Goal: Task Accomplishment & Management: Complete application form

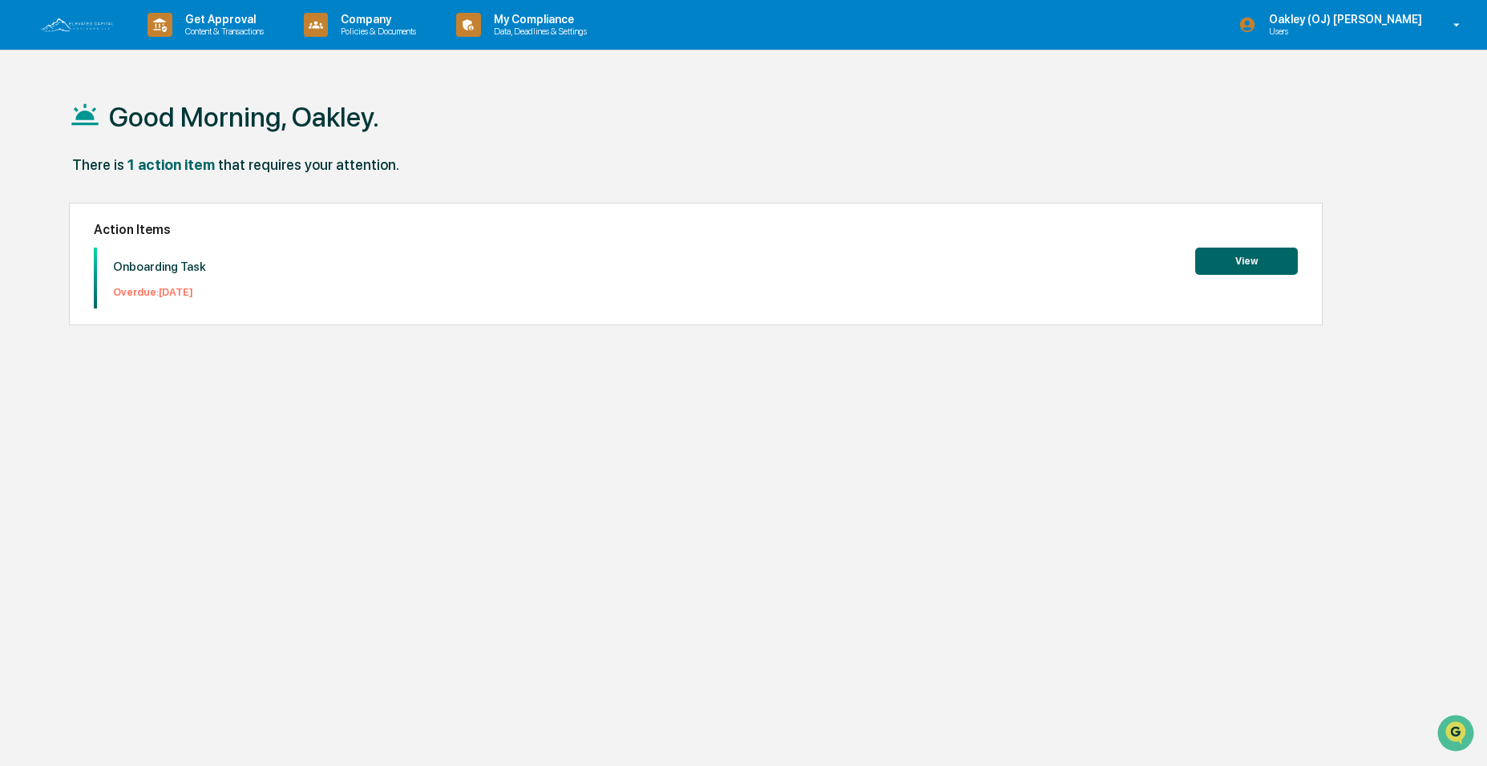
click at [1223, 253] on button "View" at bounding box center [1246, 261] width 103 height 27
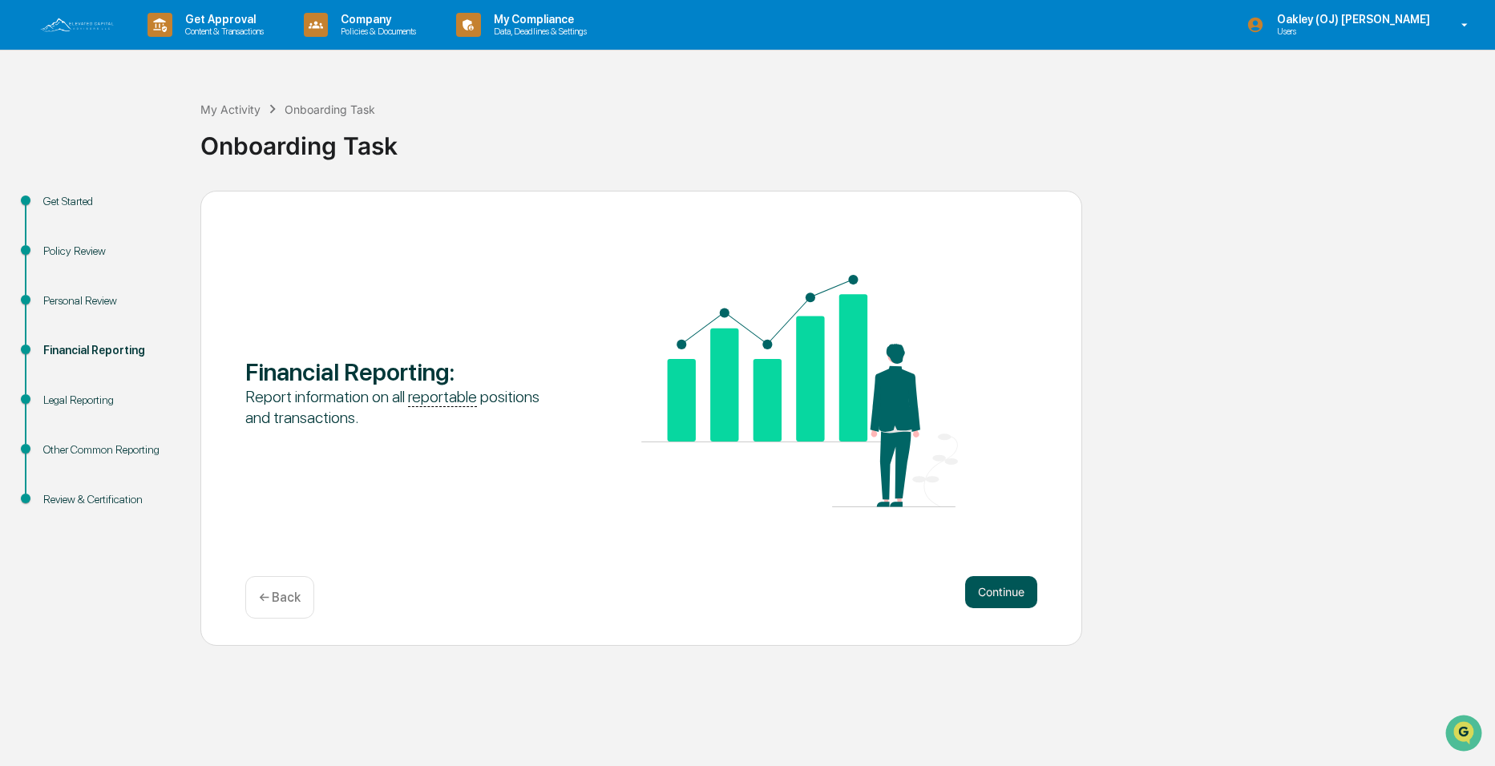
click at [1009, 586] on button "Continue" at bounding box center [1001, 592] width 72 height 32
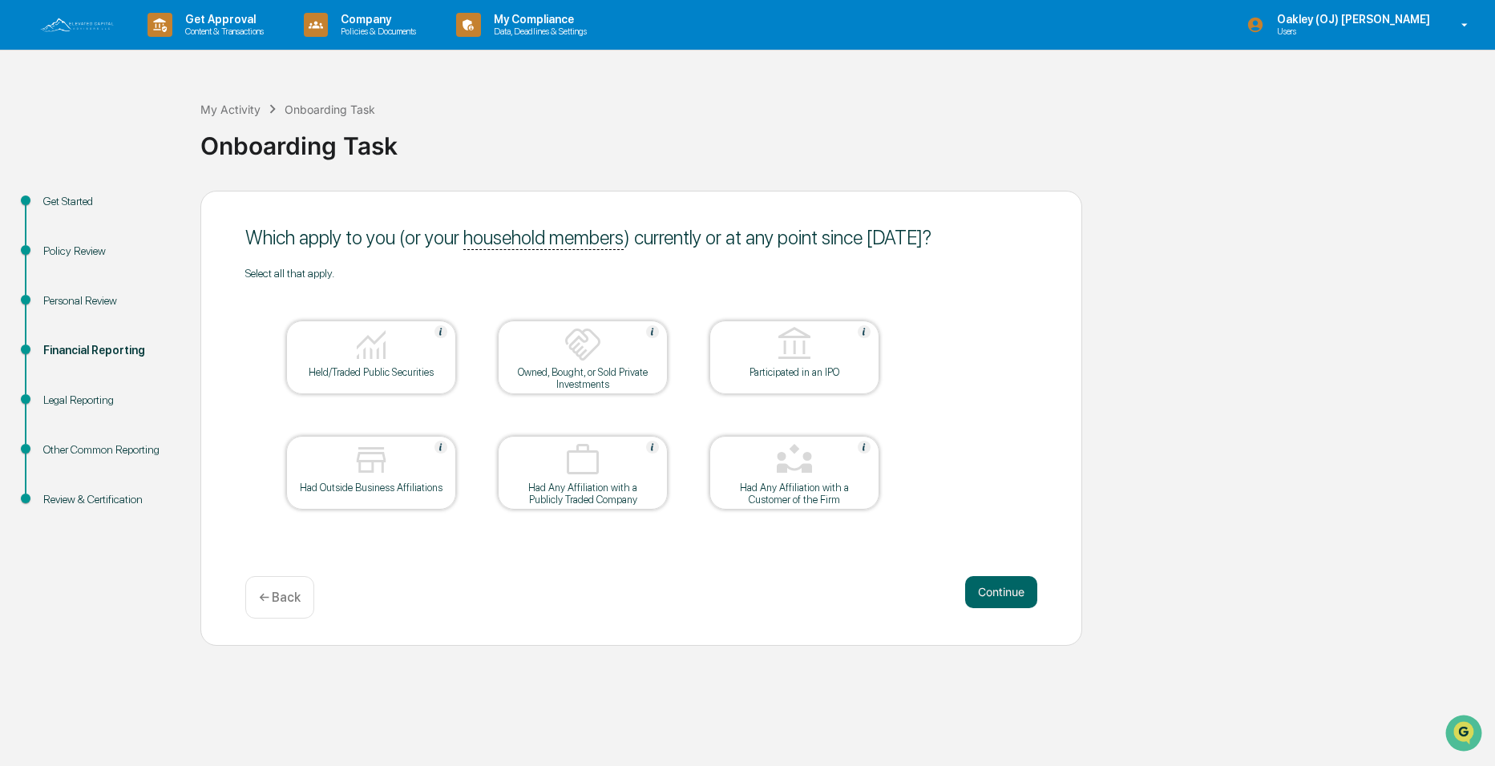
click at [378, 357] on img at bounding box center [371, 345] width 38 height 38
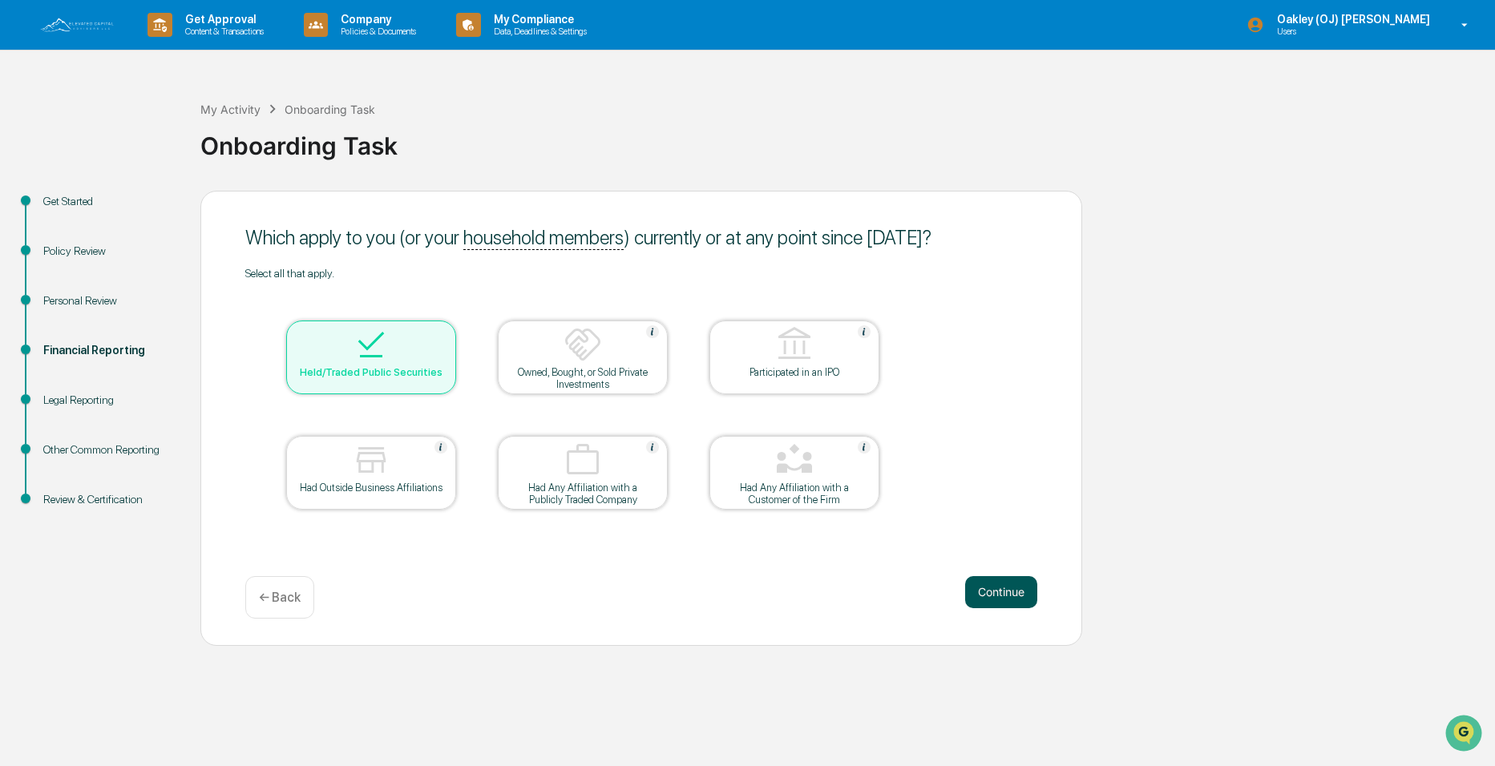
click at [1000, 597] on button "Continue" at bounding box center [1001, 592] width 72 height 32
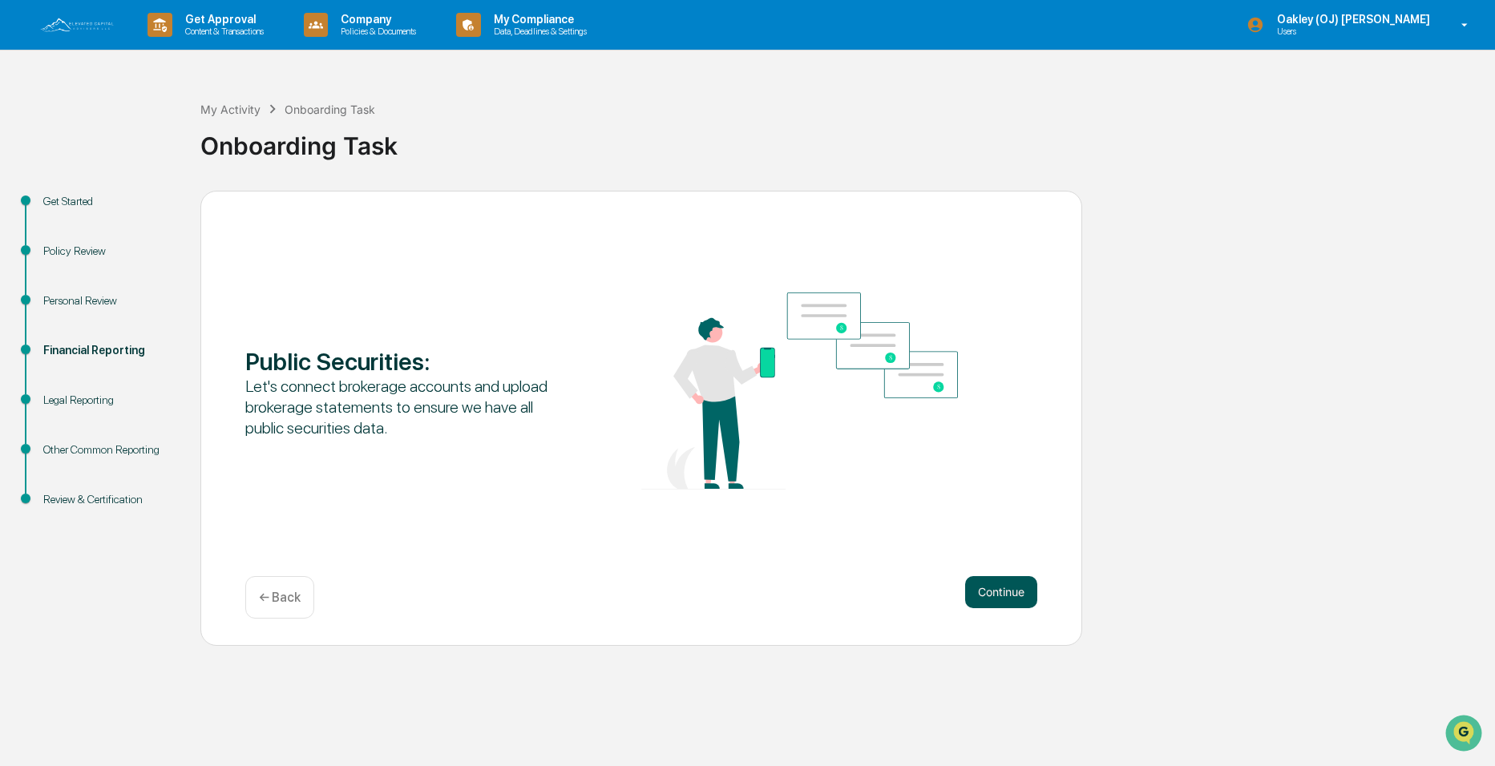
click at [999, 592] on button "Continue" at bounding box center [1001, 592] width 72 height 32
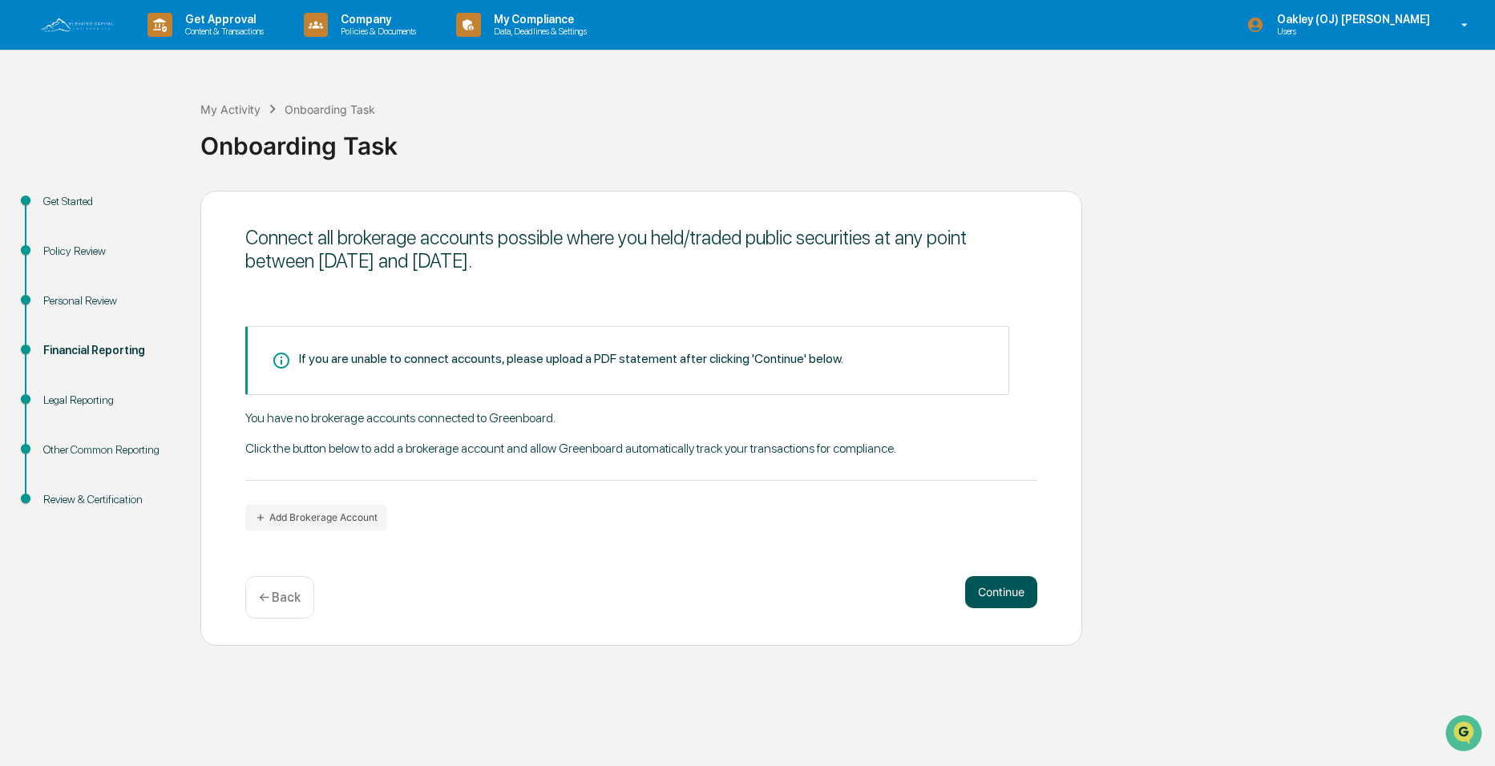
click at [986, 588] on button "Continue" at bounding box center [1001, 592] width 72 height 32
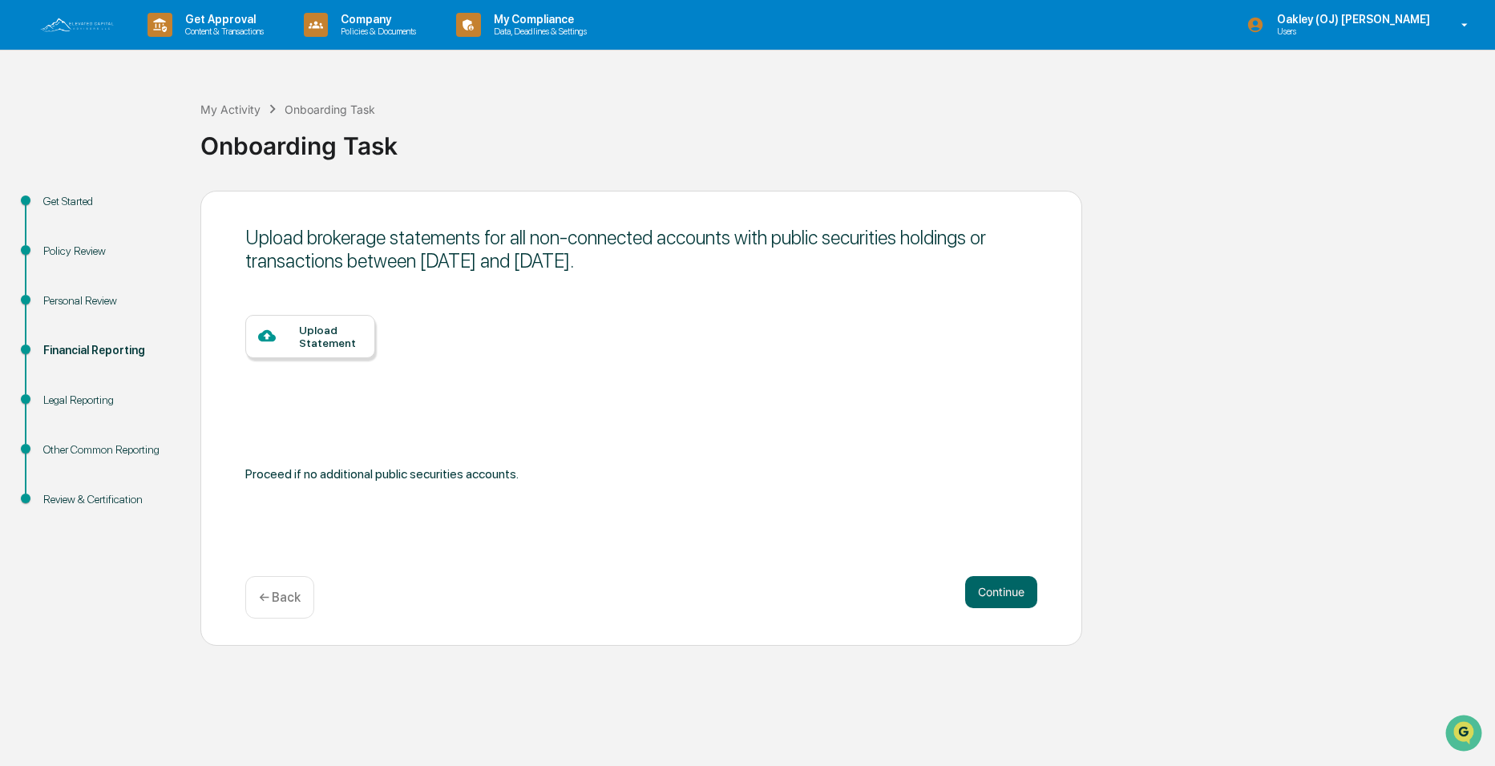
click at [320, 342] on div "Upload Statement" at bounding box center [330, 337] width 63 height 26
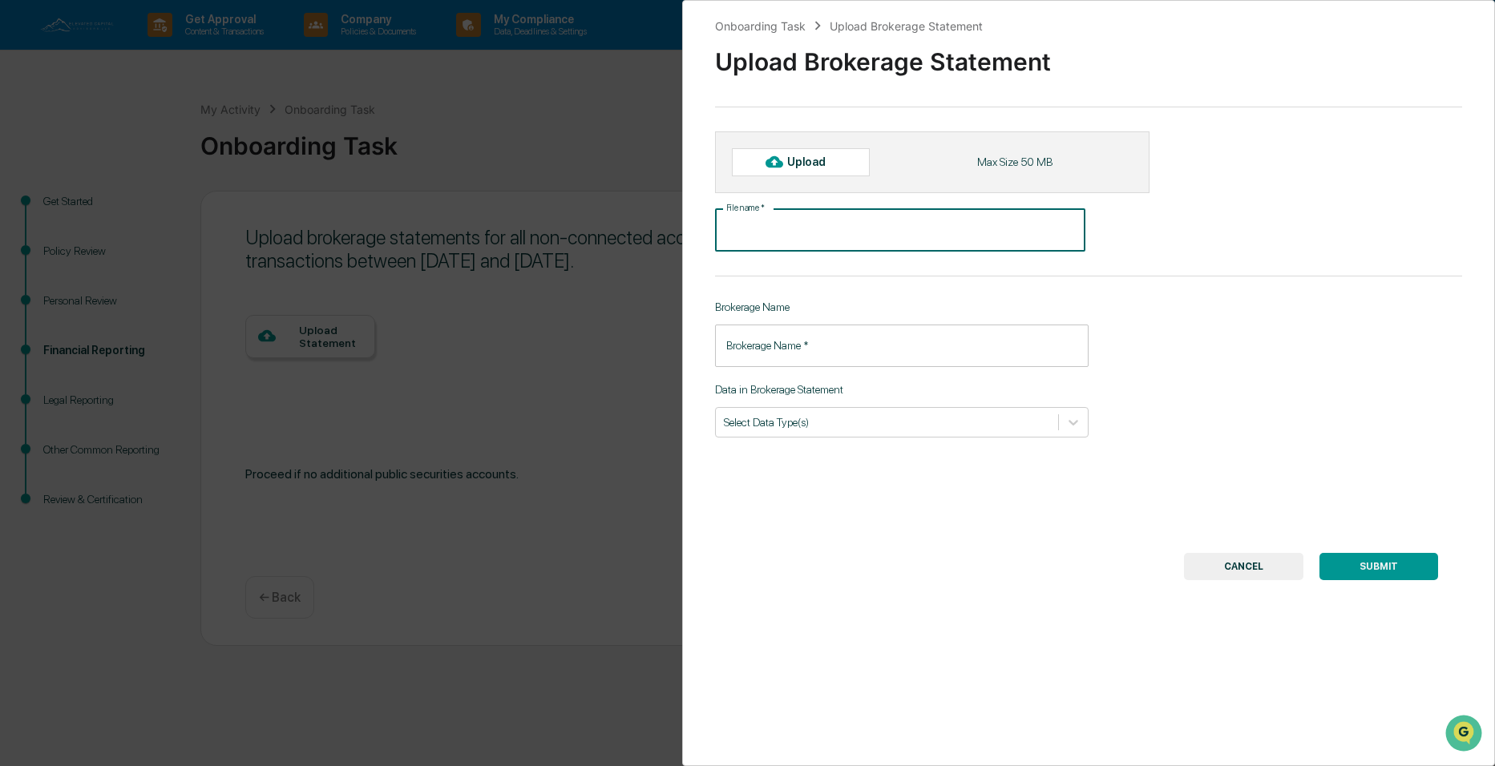
click at [786, 229] on input "File name   *" at bounding box center [900, 230] width 371 height 42
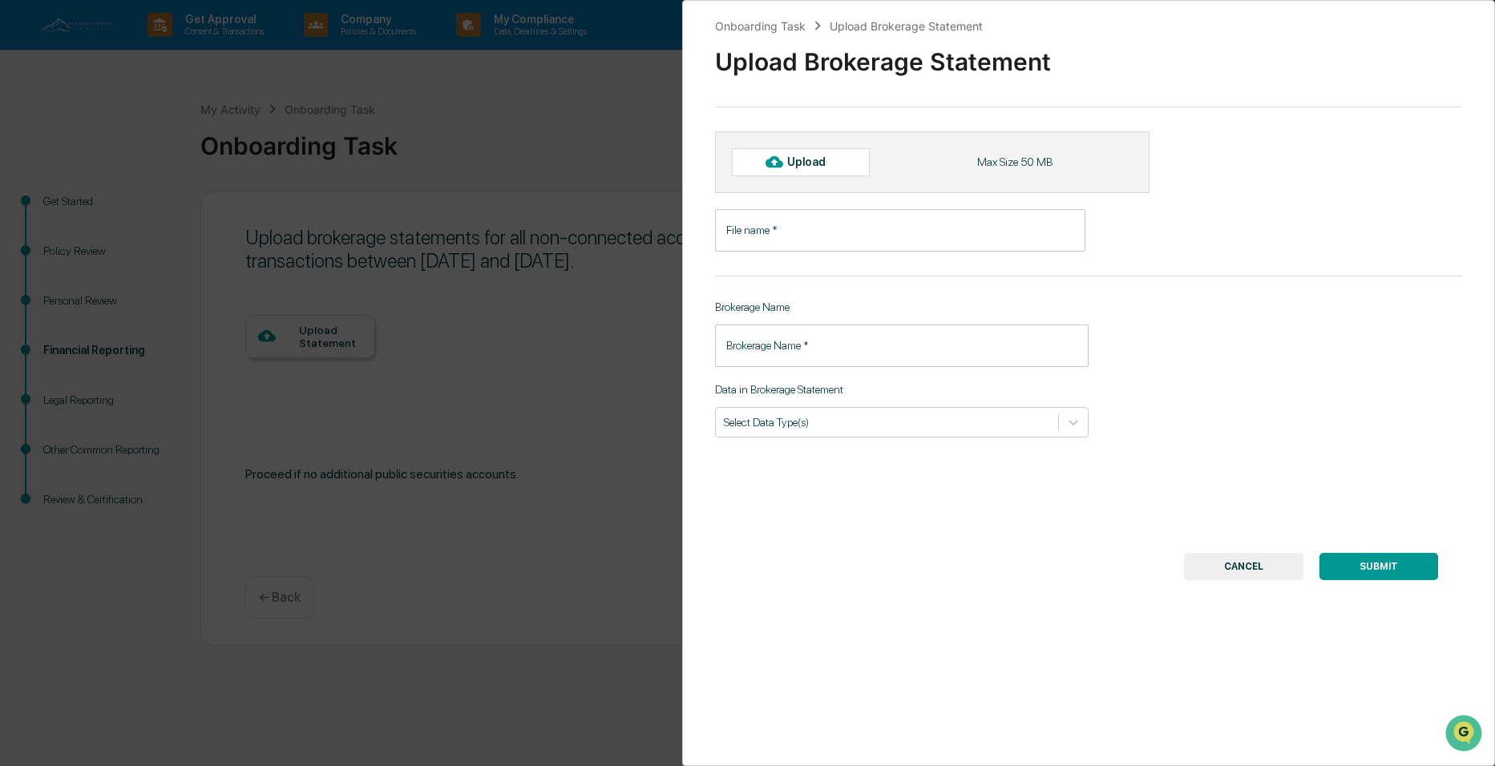
click at [1217, 176] on div "Onboarding Task Upload Brokerage Statement Upload Brokerage Statement Upload Ma…" at bounding box center [1089, 383] width 814 height 766
click at [789, 164] on div "Upload" at bounding box center [813, 162] width 52 height 13
type input "**********"
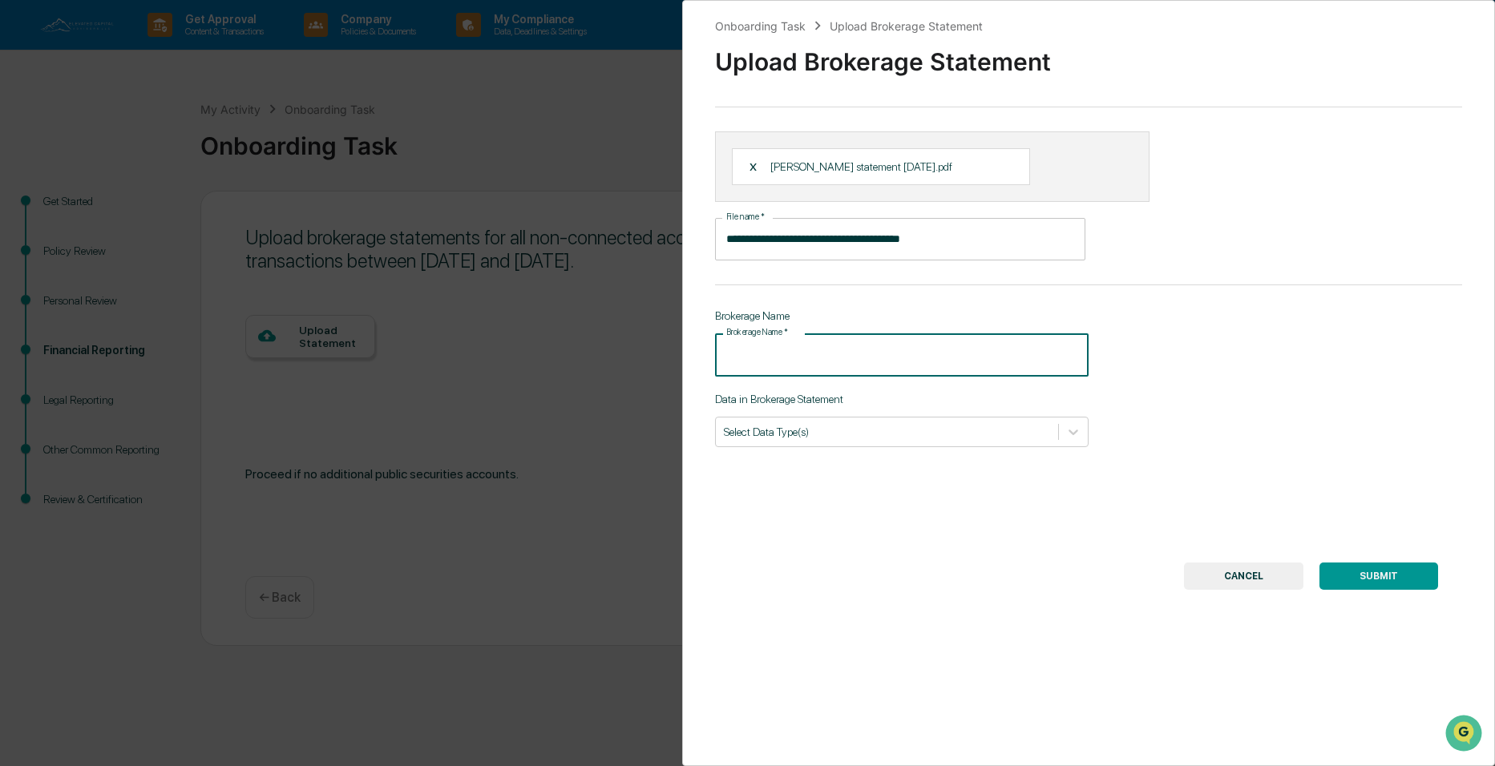
click at [853, 349] on input "Brokerage Name   *" at bounding box center [902, 355] width 374 height 42
type input "*********"
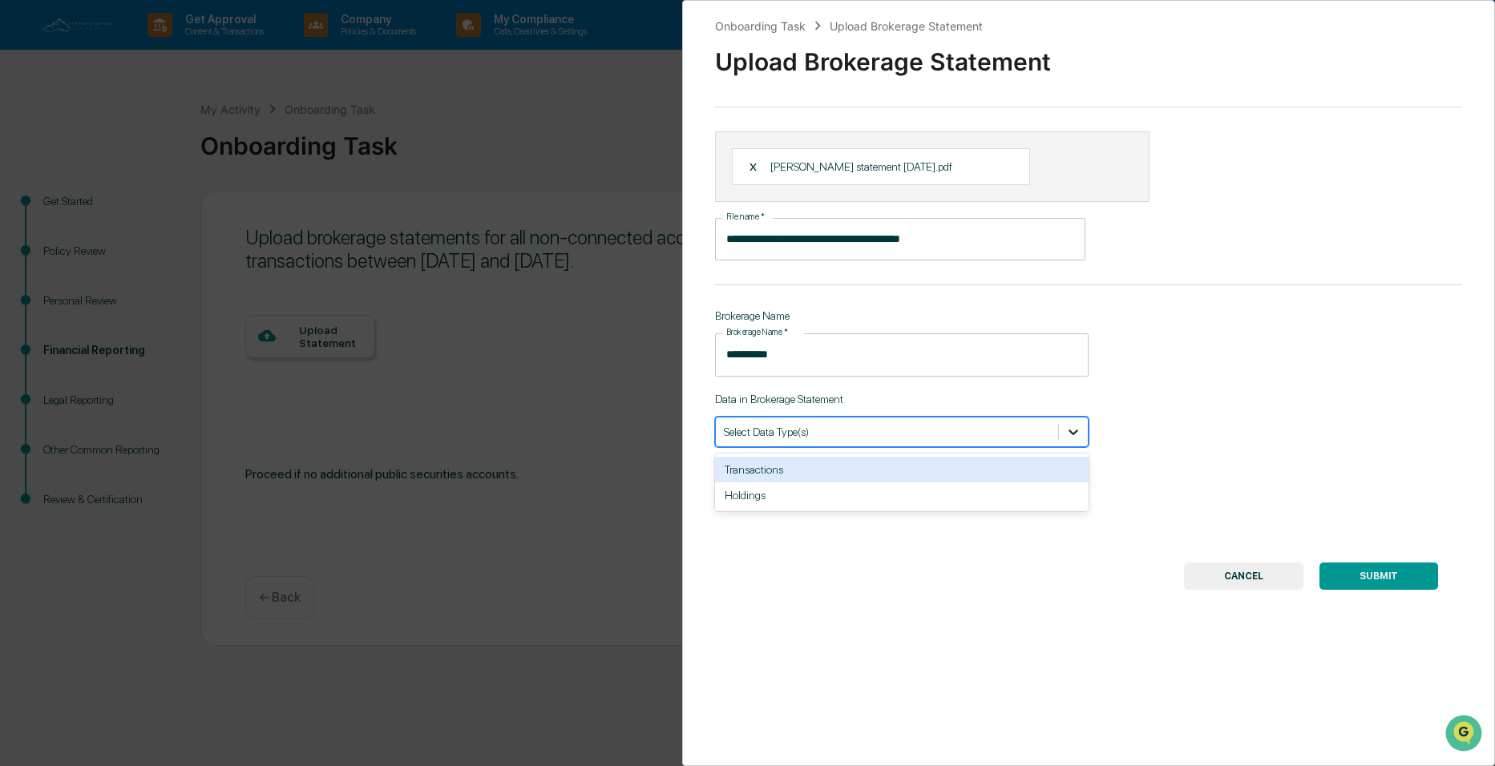
click at [1066, 435] on icon at bounding box center [1074, 432] width 16 height 16
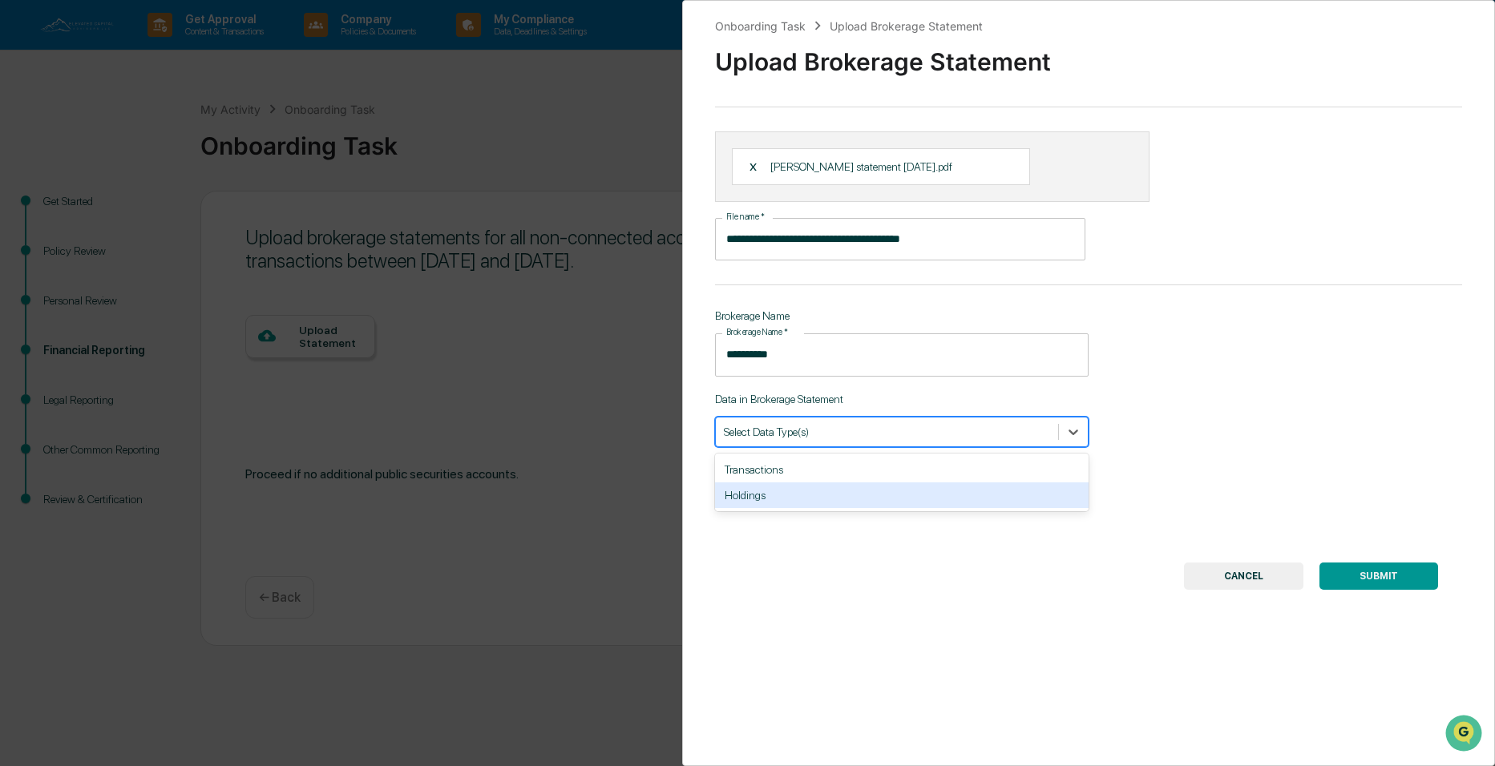
click at [848, 495] on div "Holdings" at bounding box center [902, 496] width 374 height 26
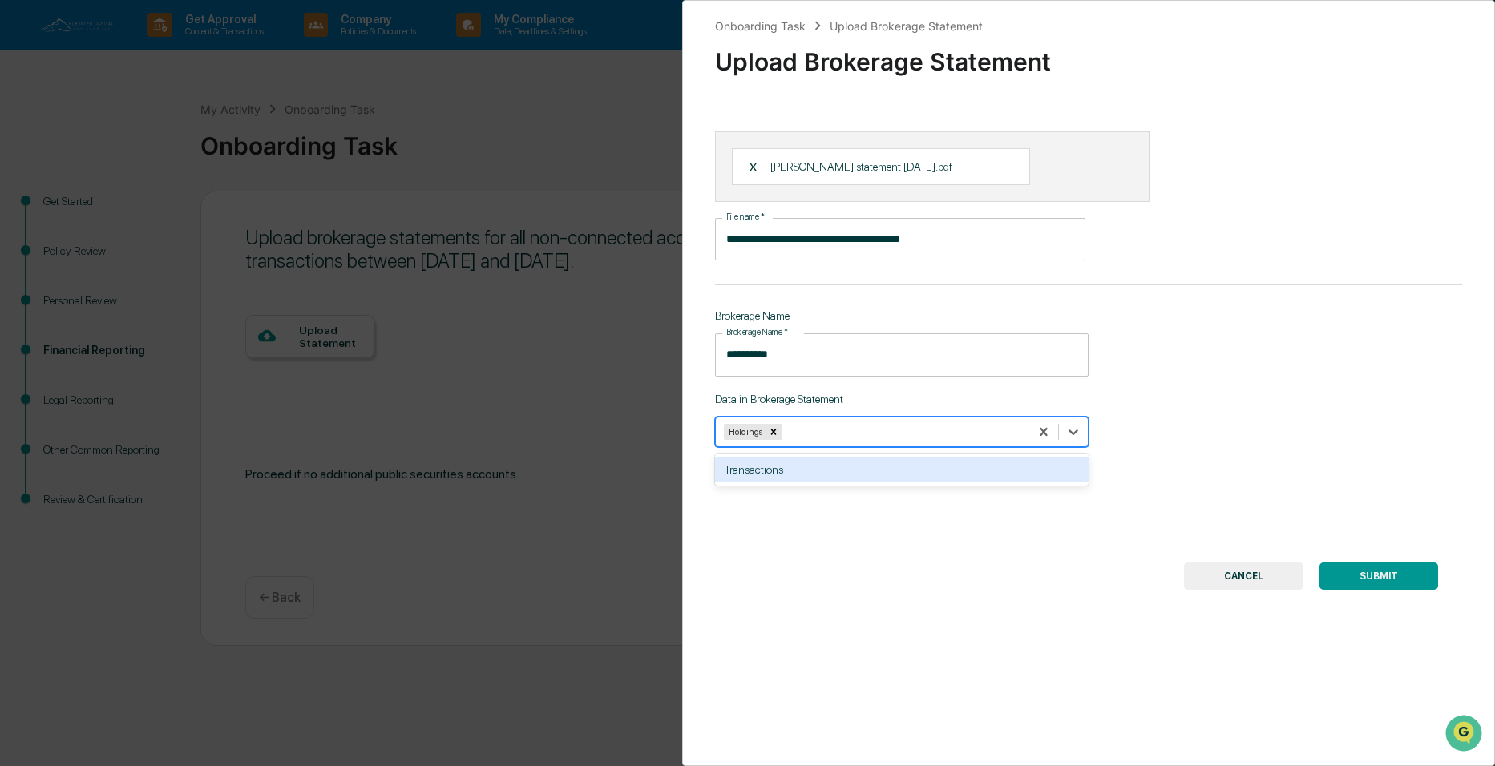
click at [1343, 580] on button "SUBMIT" at bounding box center [1379, 576] width 119 height 27
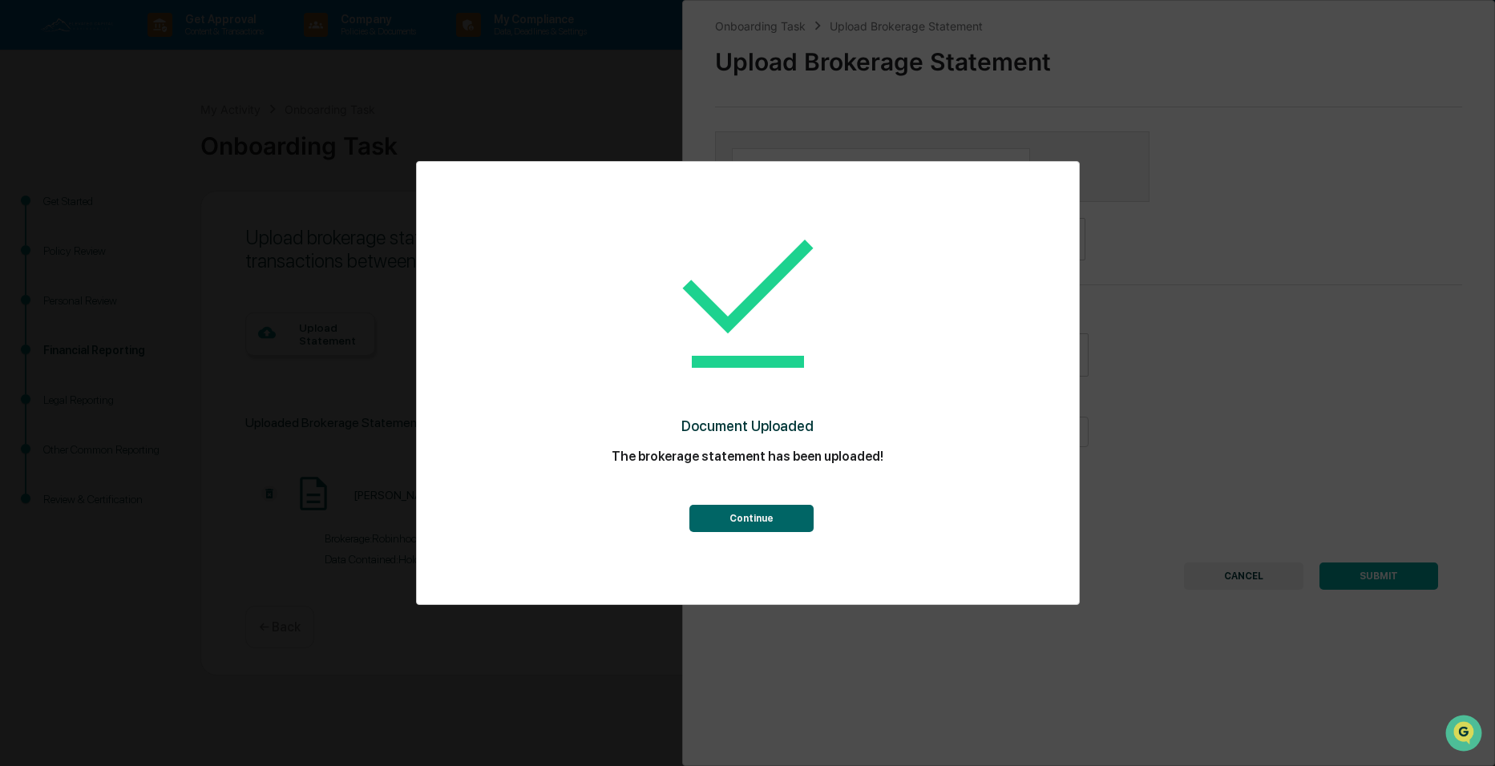
click at [792, 524] on button "Continue" at bounding box center [752, 518] width 124 height 27
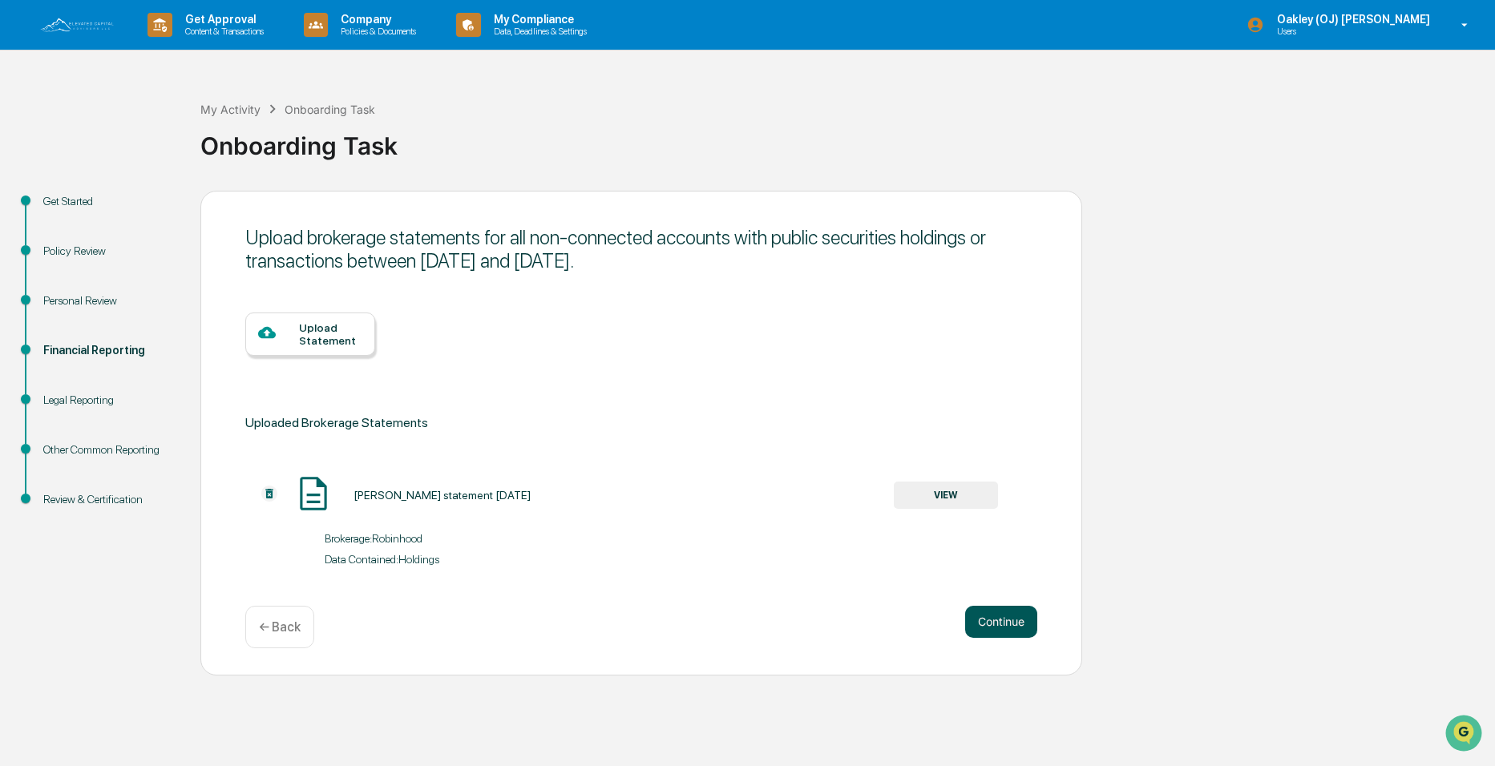
click at [985, 632] on button "Continue" at bounding box center [1001, 622] width 72 height 32
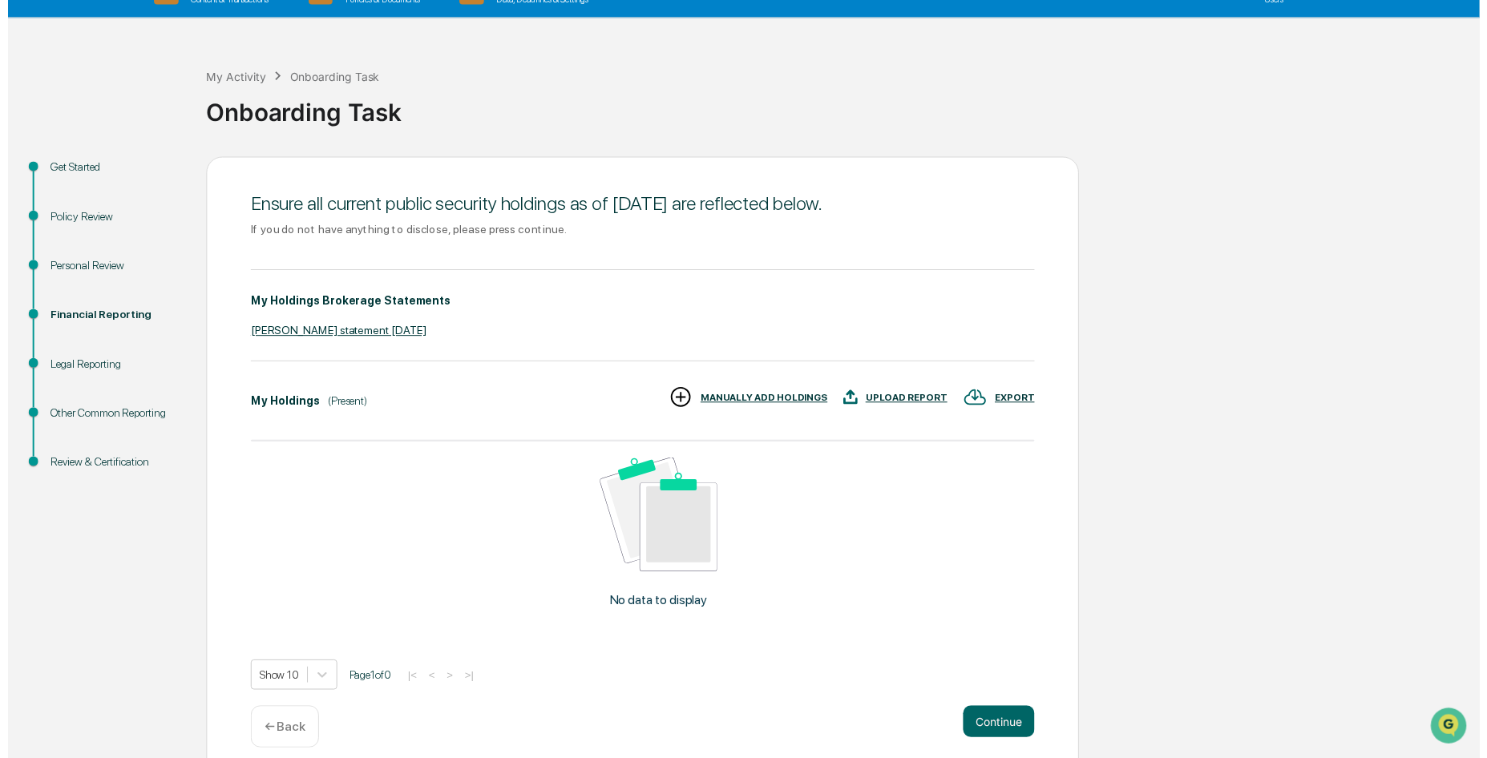
scroll to position [49, 0]
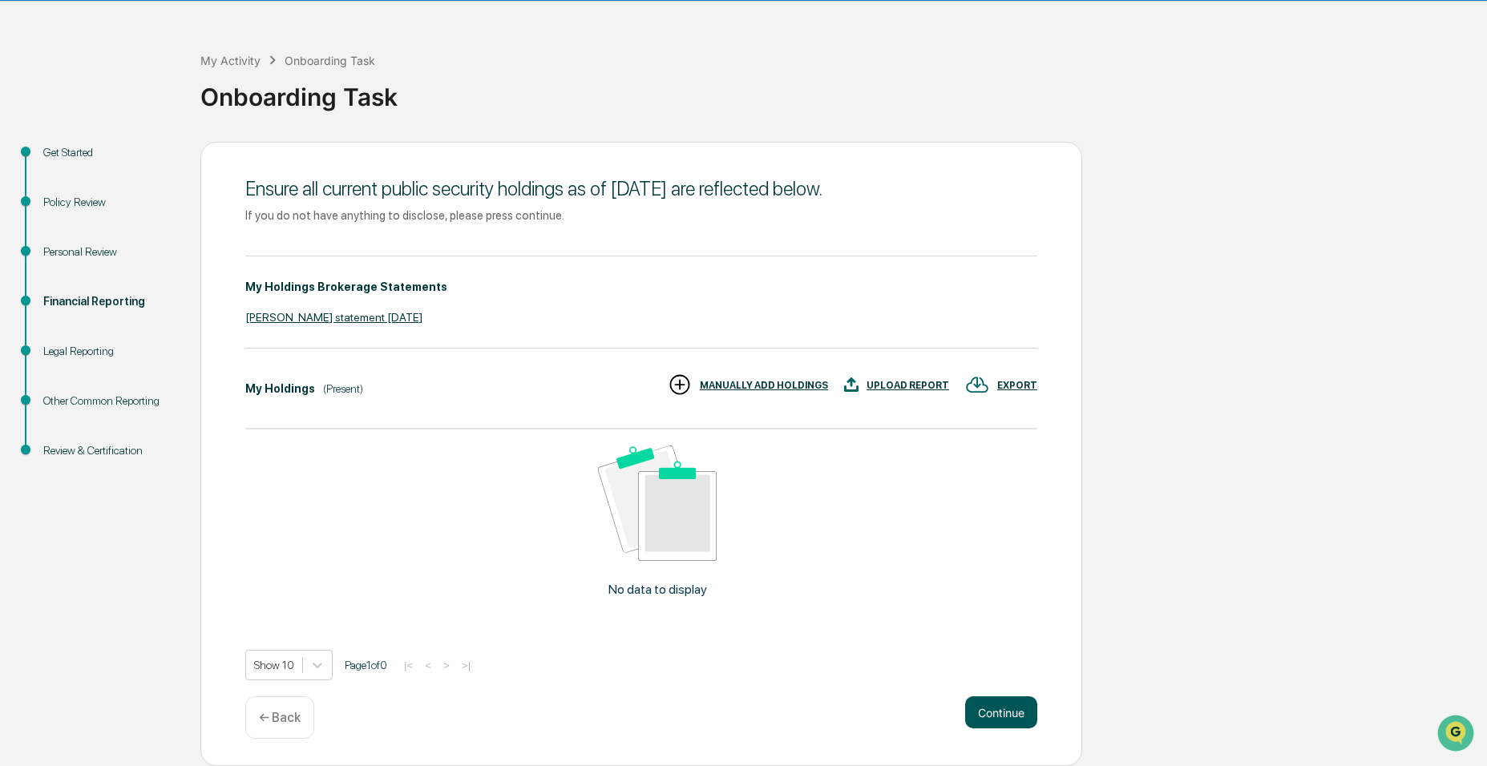
click at [983, 713] on button "Continue" at bounding box center [1001, 713] width 72 height 32
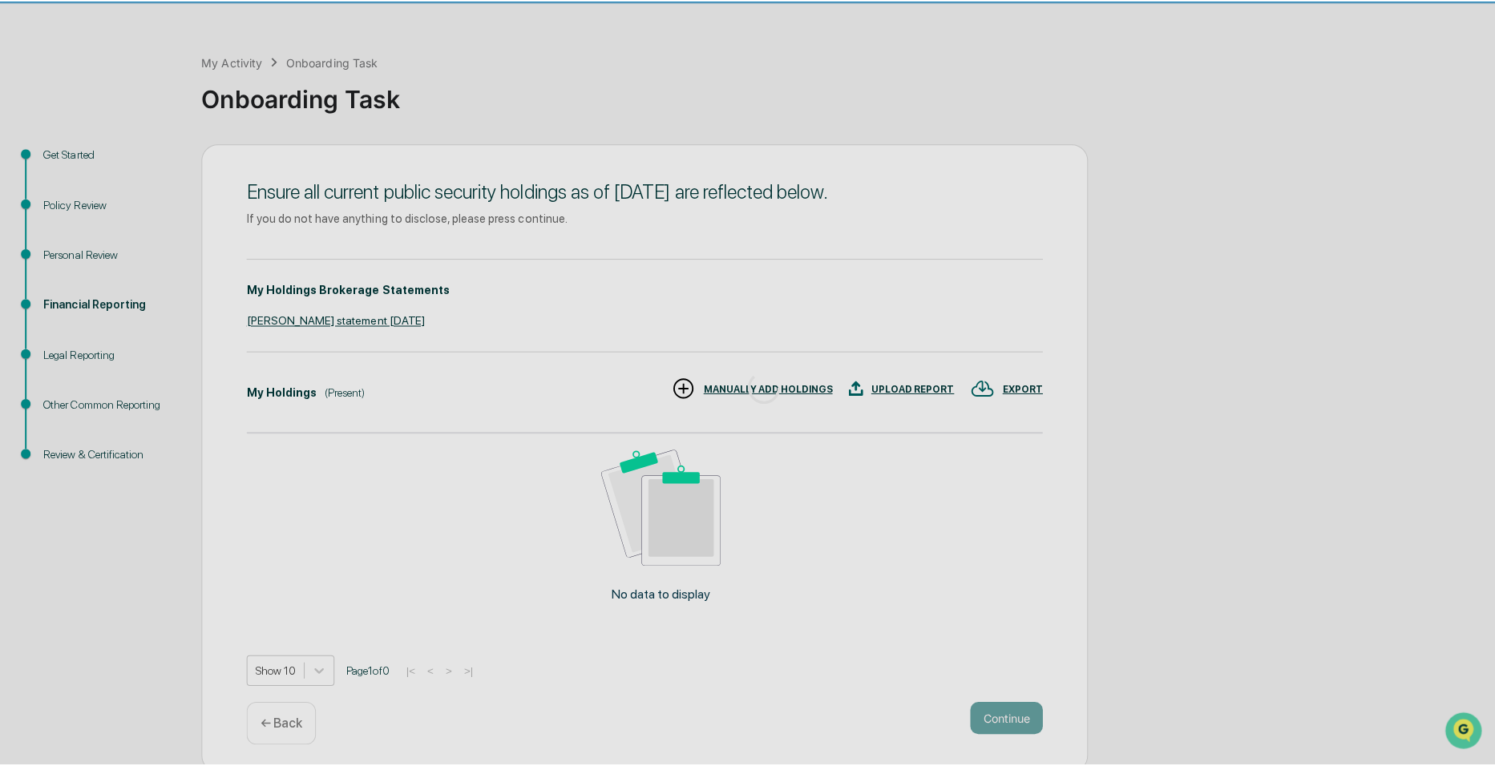
scroll to position [0, 0]
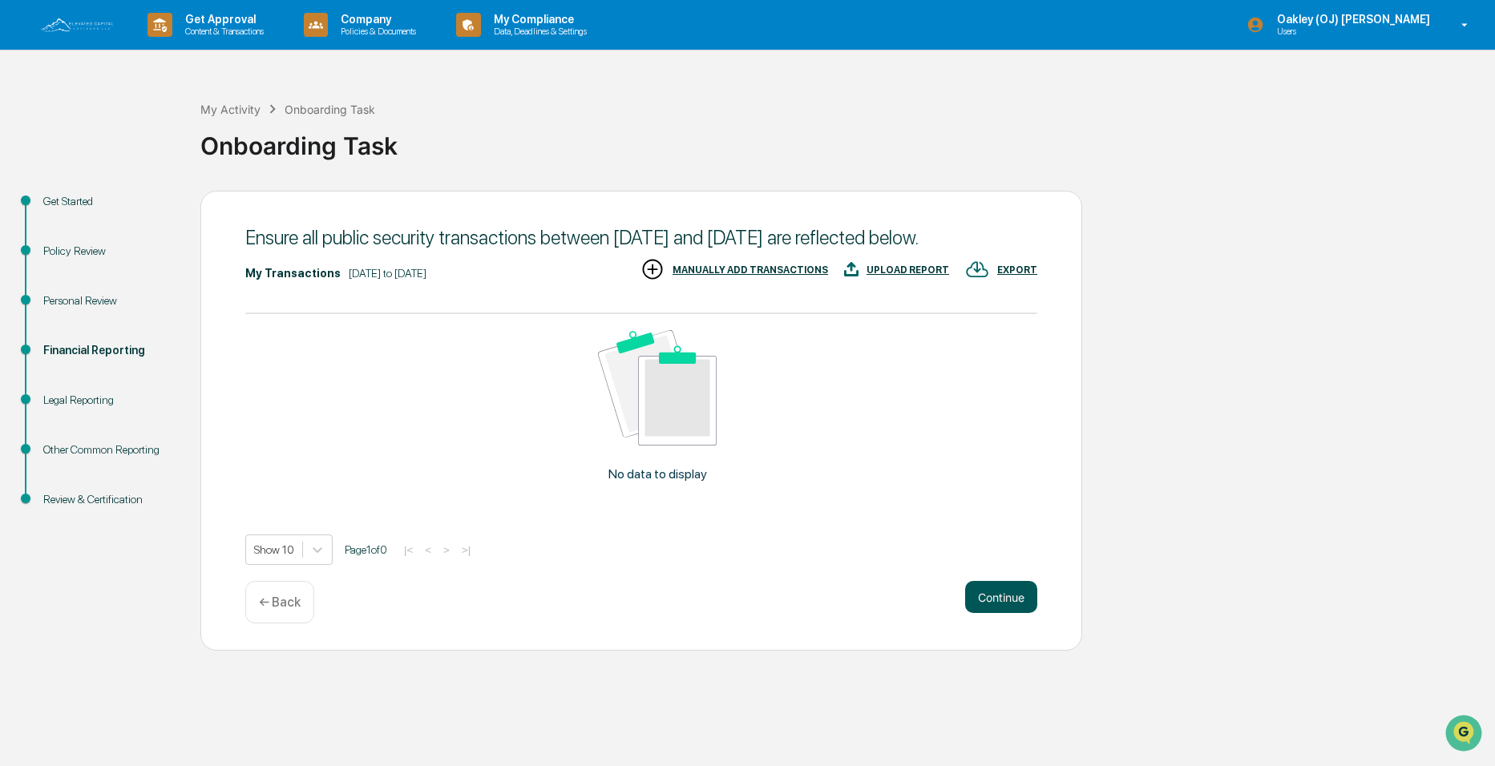
click at [1016, 613] on button "Continue" at bounding box center [1001, 597] width 72 height 32
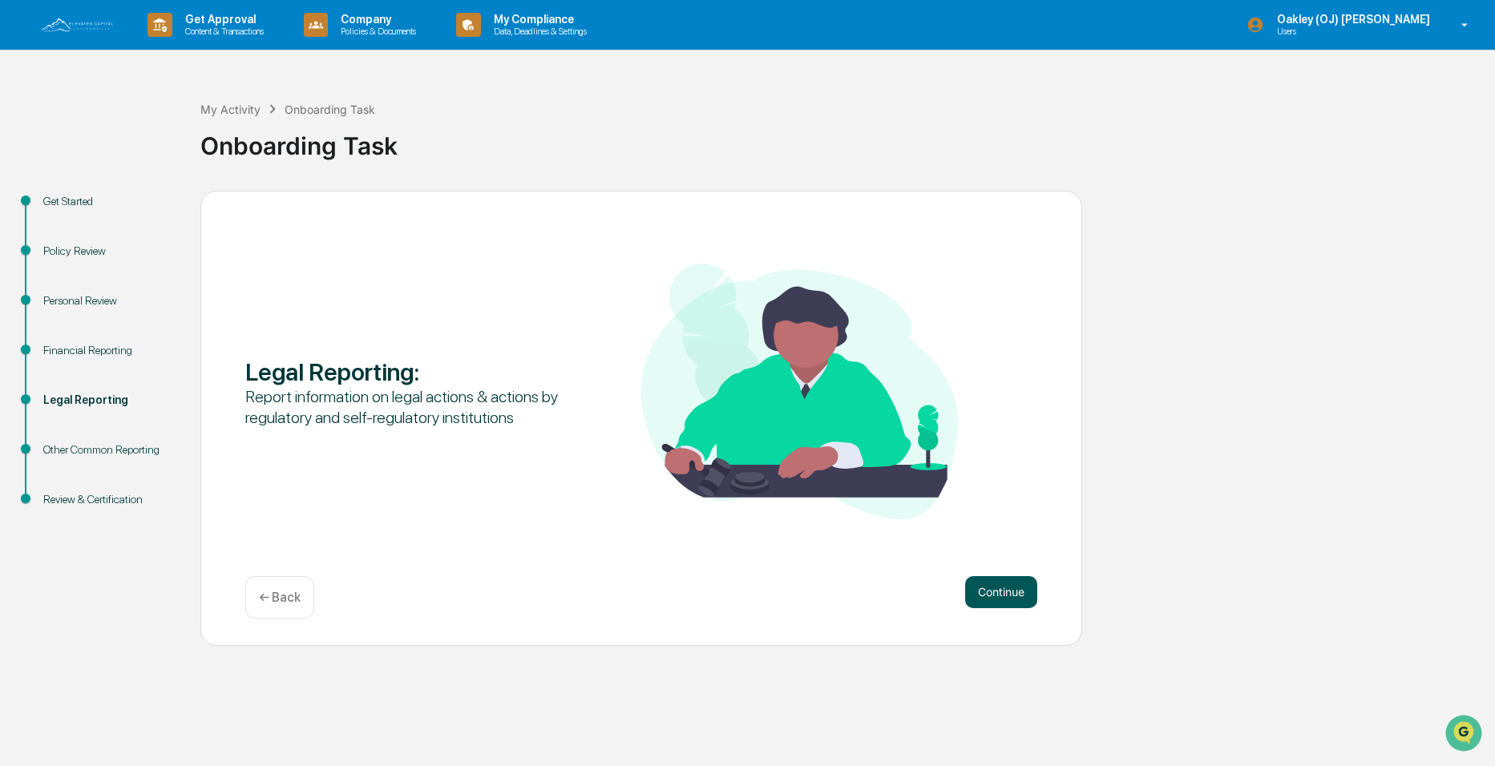
click at [1018, 601] on button "Continue" at bounding box center [1001, 592] width 72 height 32
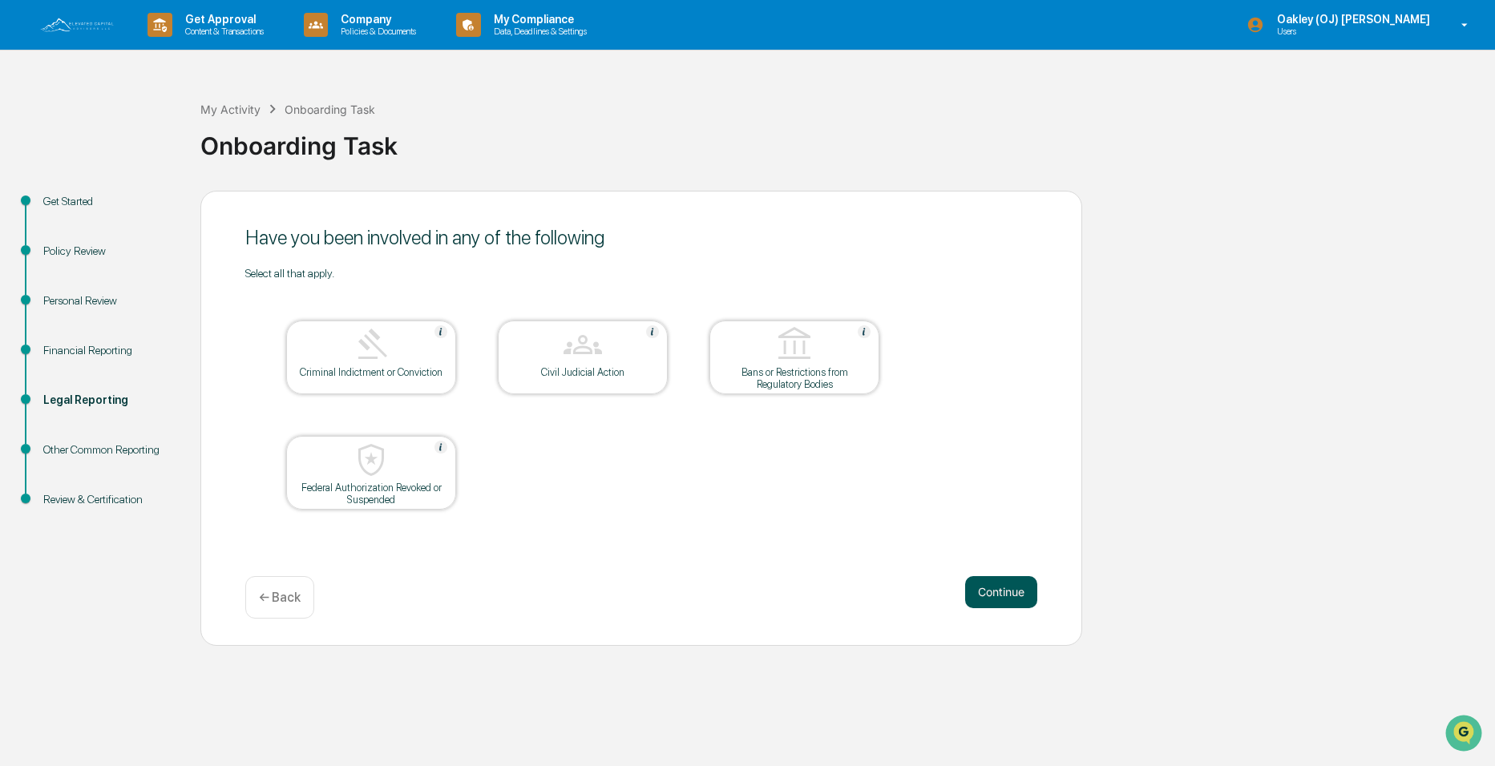
click at [993, 597] on button "Continue" at bounding box center [1001, 592] width 72 height 32
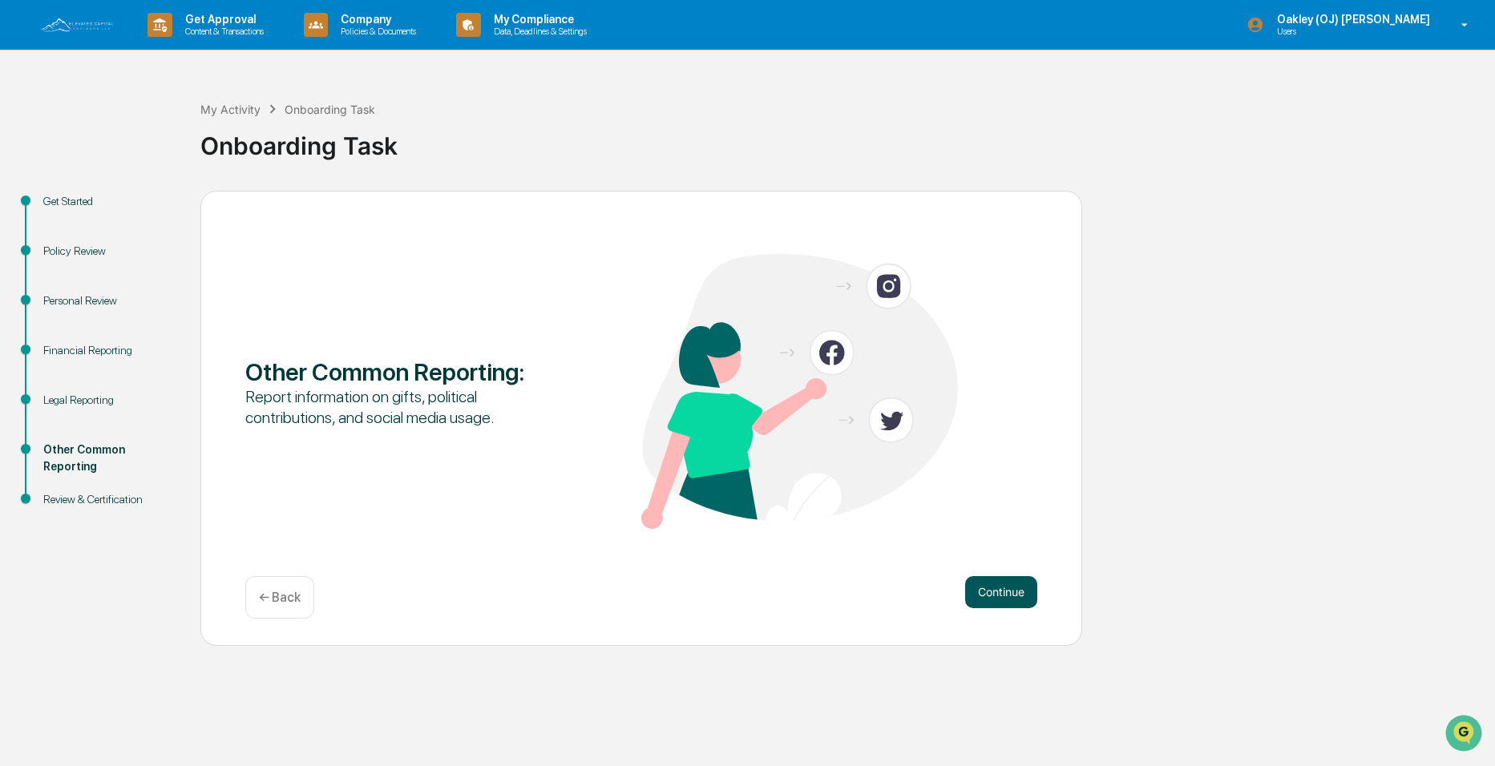
click at [1004, 591] on button "Continue" at bounding box center [1001, 592] width 72 height 32
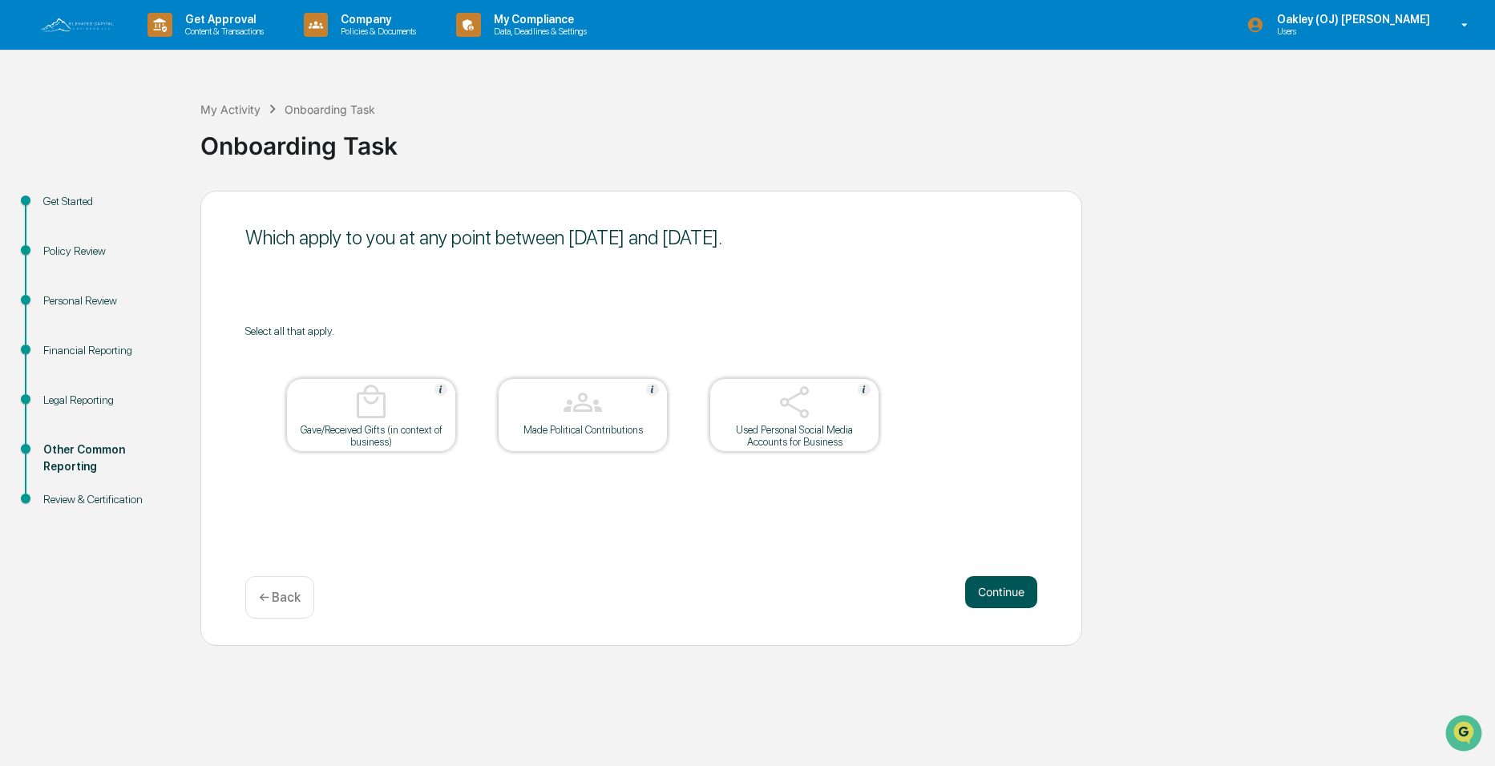
click at [1001, 601] on button "Continue" at bounding box center [1001, 592] width 72 height 32
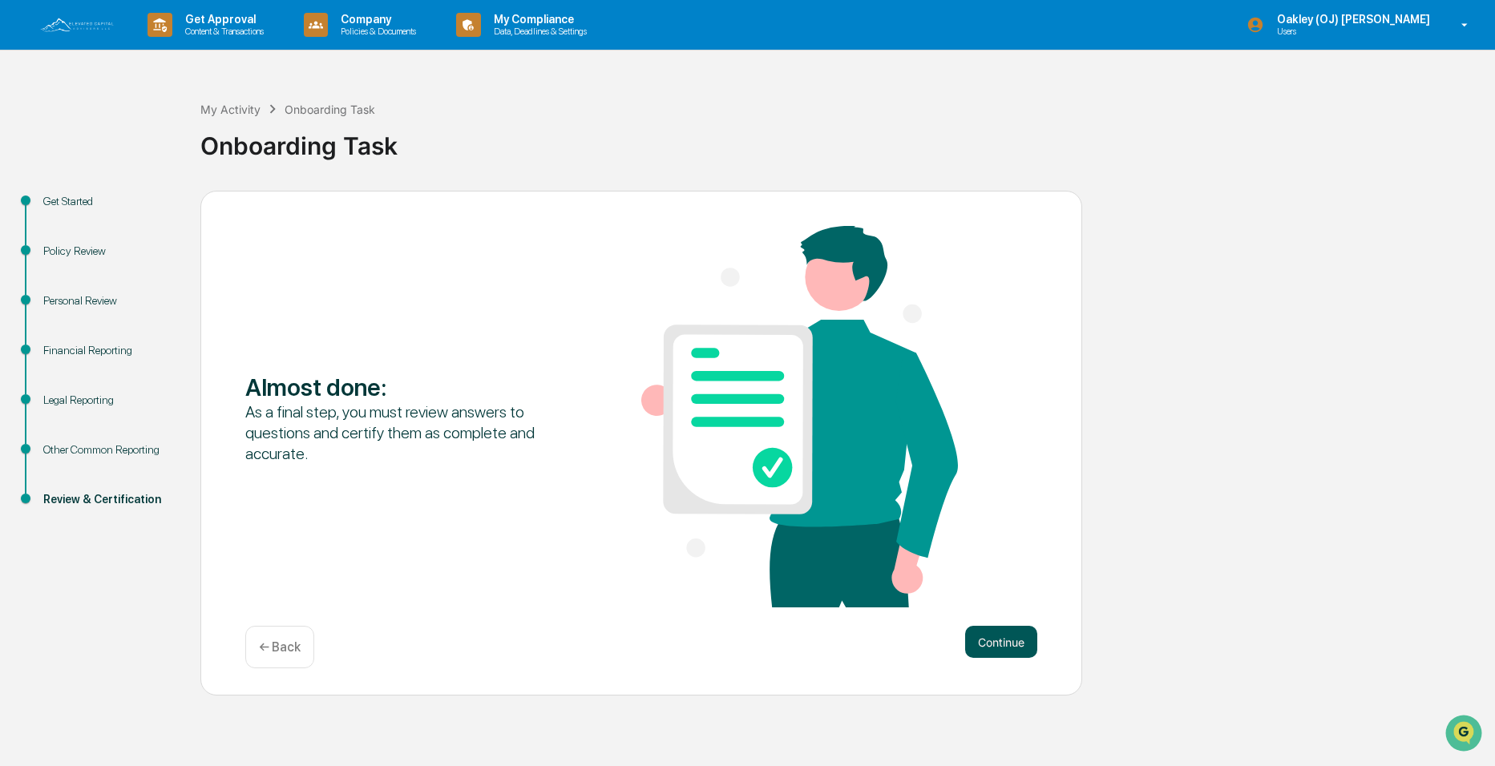
click at [995, 640] on button "Continue" at bounding box center [1001, 642] width 72 height 32
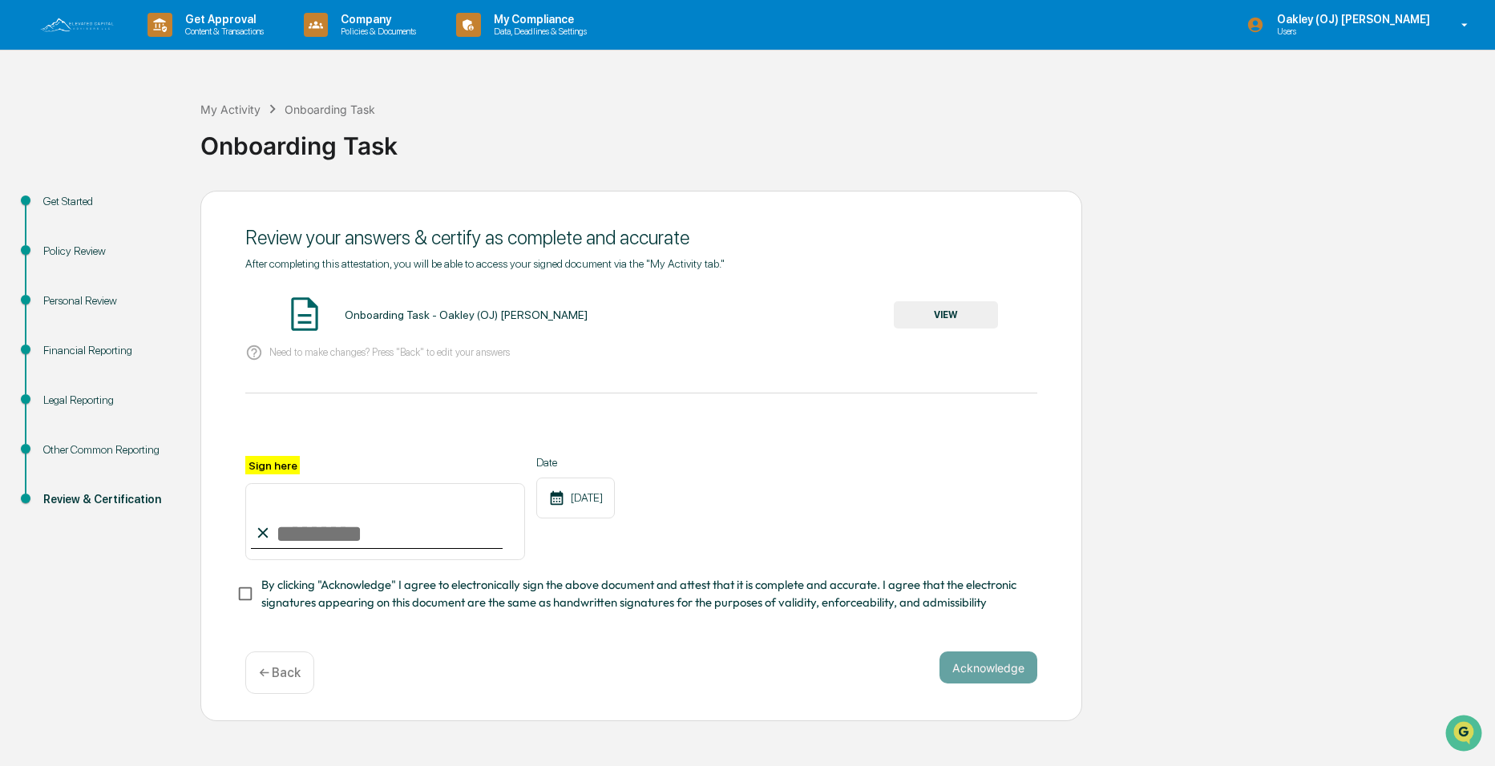
click at [939, 305] on button "VIEW" at bounding box center [946, 314] width 104 height 27
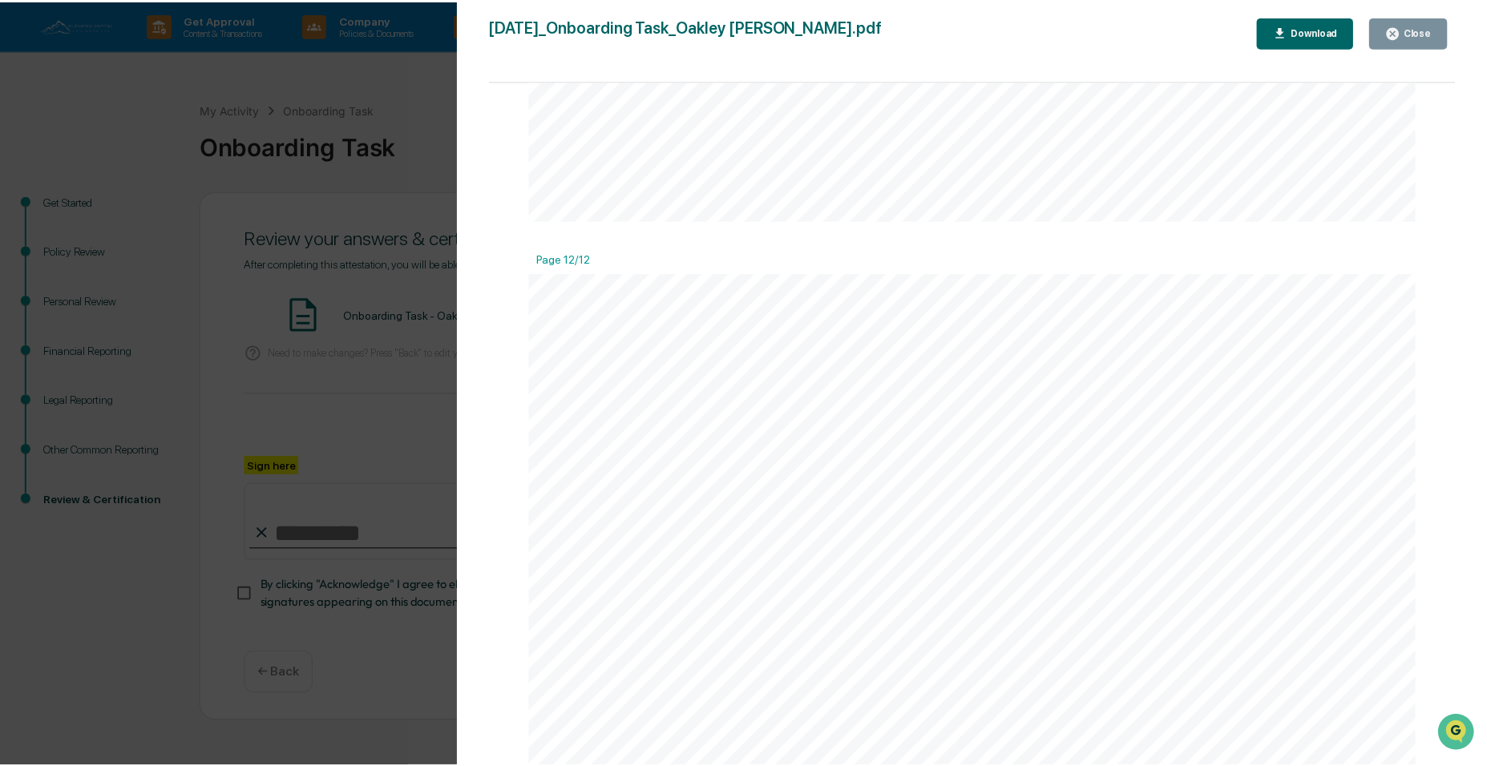
scroll to position [11281, 0]
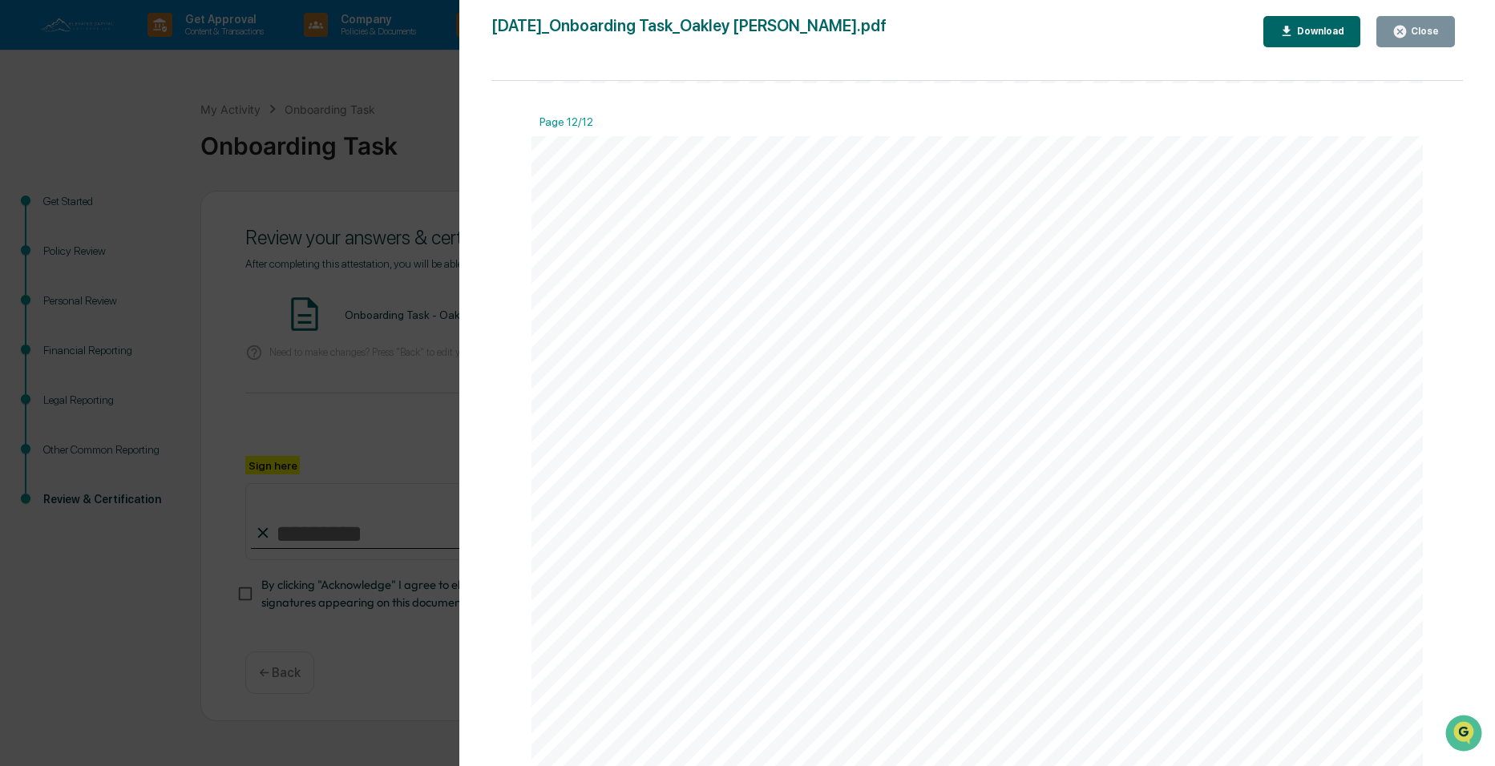
click at [1397, 33] on icon "button" at bounding box center [1400, 31] width 15 height 15
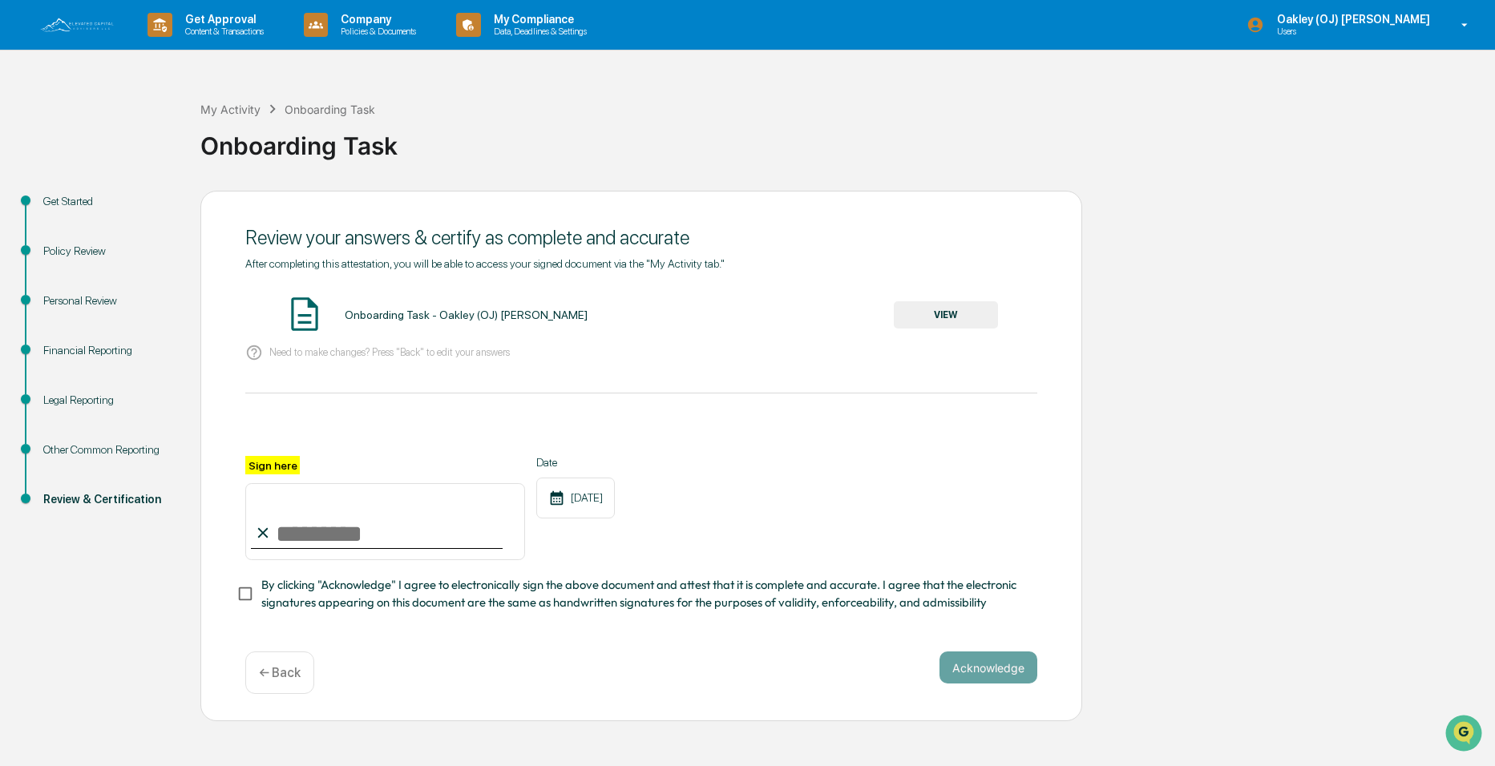
click at [312, 536] on input "Sign here" at bounding box center [385, 521] width 280 height 77
type input "**********"
click at [993, 677] on button "Acknowledge" at bounding box center [989, 668] width 98 height 32
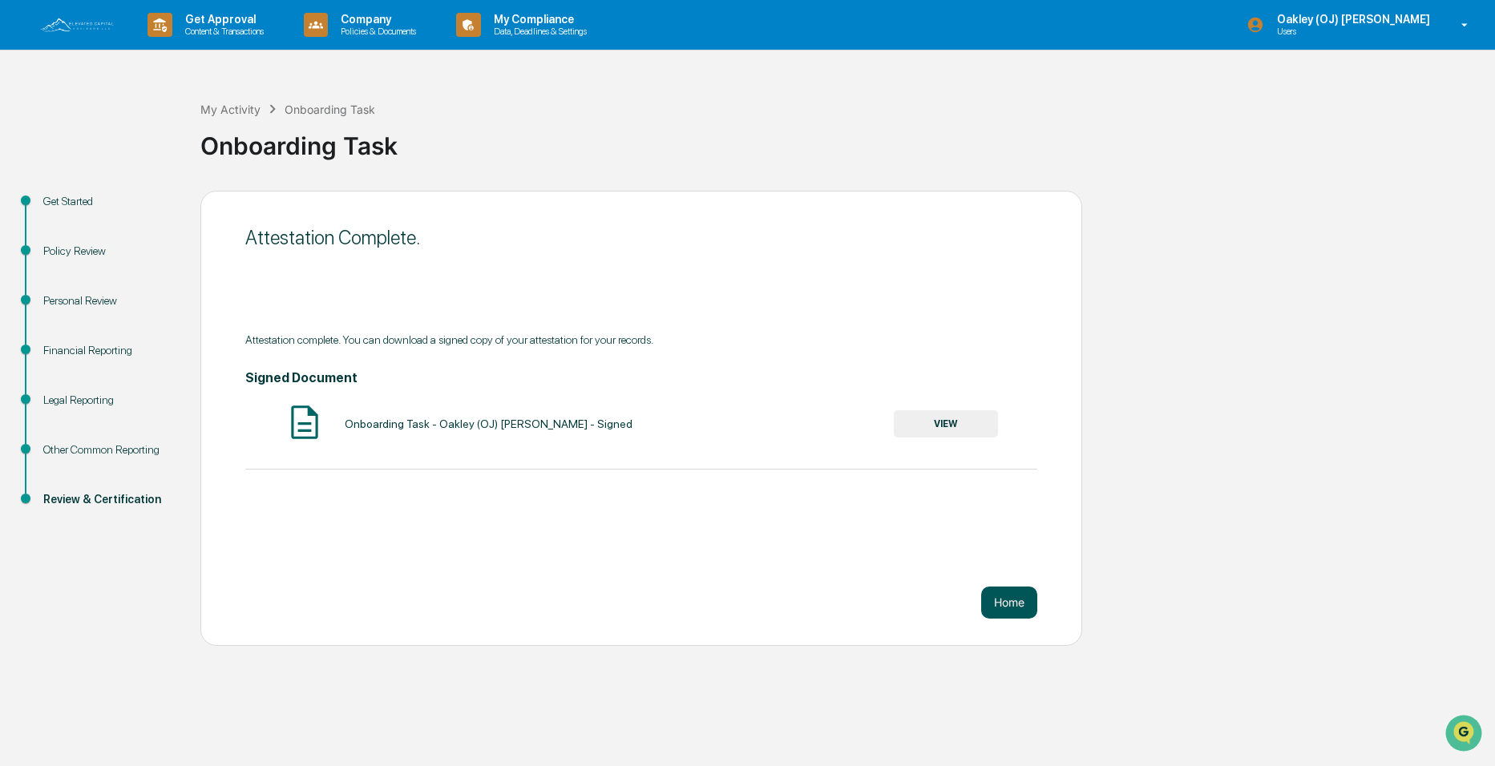
click at [1013, 606] on button "Home" at bounding box center [1009, 603] width 56 height 32
